Goal: Information Seeking & Learning: Check status

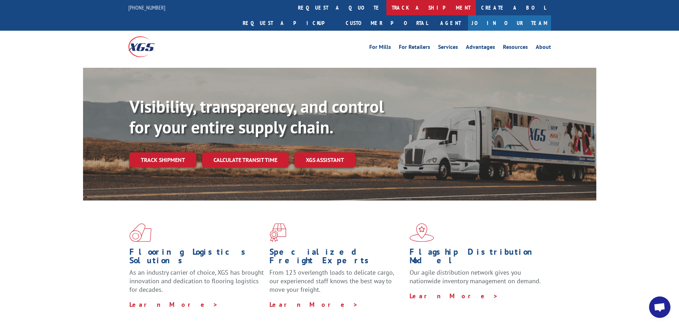
click at [386, 5] on link "track a shipment" at bounding box center [430, 7] width 89 height 15
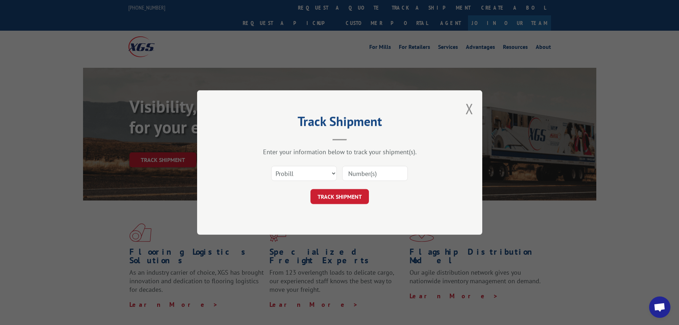
click at [368, 175] on input at bounding box center [375, 173] width 66 height 15
paste input "17589740"
type input "17589740"
click at [348, 193] on button "TRACK SHIPMENT" at bounding box center [339, 196] width 58 height 15
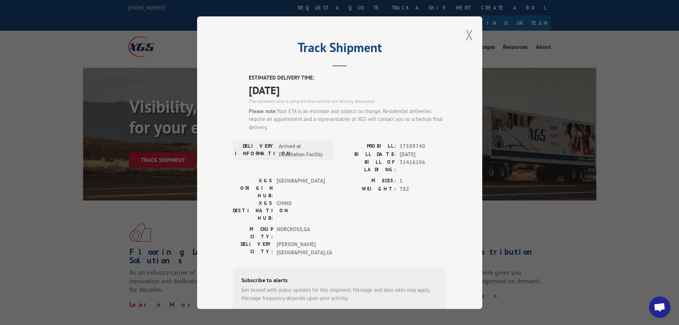
click at [467, 28] on button "Close modal" at bounding box center [469, 34] width 8 height 19
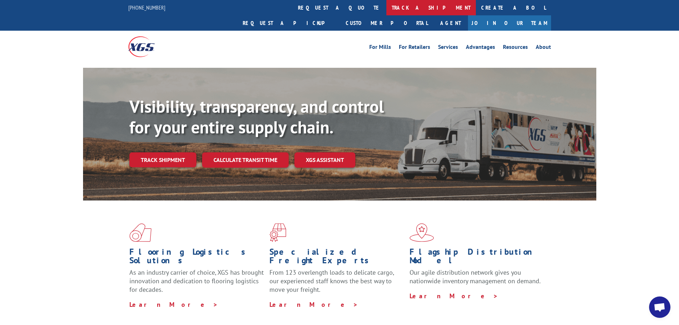
click at [386, 5] on link "track a shipment" at bounding box center [430, 7] width 89 height 15
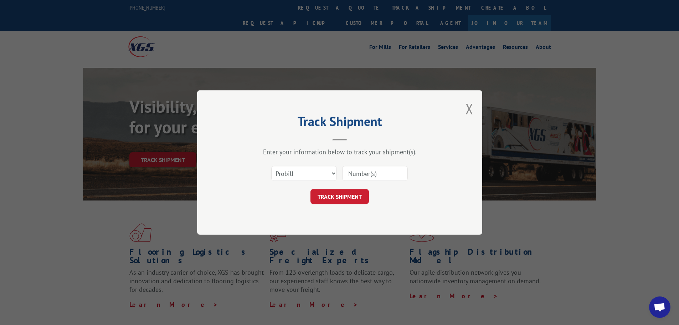
click at [371, 169] on input at bounding box center [375, 173] width 66 height 15
paste input "17592778"
type input "17592778"
click at [352, 195] on button "TRACK SHIPMENT" at bounding box center [339, 196] width 58 height 15
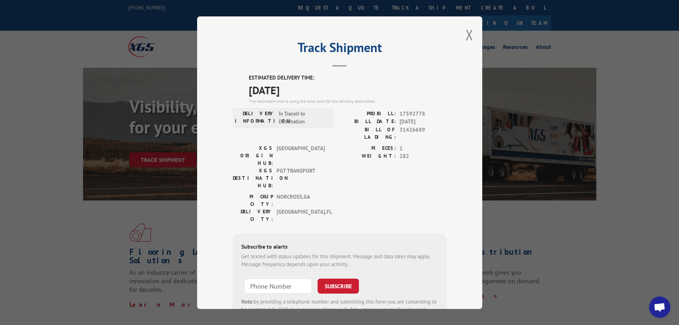
drag, startPoint x: 467, startPoint y: 39, endPoint x: 351, endPoint y: 37, distance: 116.2
click at [466, 40] on button "Close modal" at bounding box center [469, 34] width 8 height 19
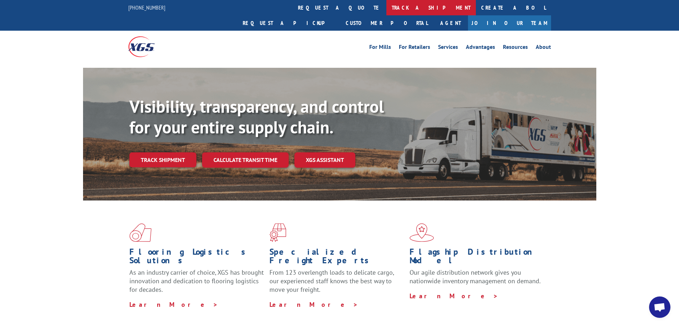
click at [386, 8] on link "track a shipment" at bounding box center [430, 7] width 89 height 15
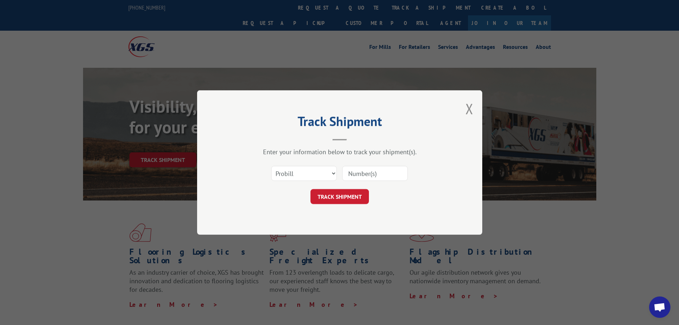
click at [367, 178] on input at bounding box center [375, 173] width 66 height 15
paste input "17592779"
type input "17592779"
click at [352, 196] on button "TRACK SHIPMENT" at bounding box center [339, 196] width 58 height 15
